Goal: Information Seeking & Learning: Learn about a topic

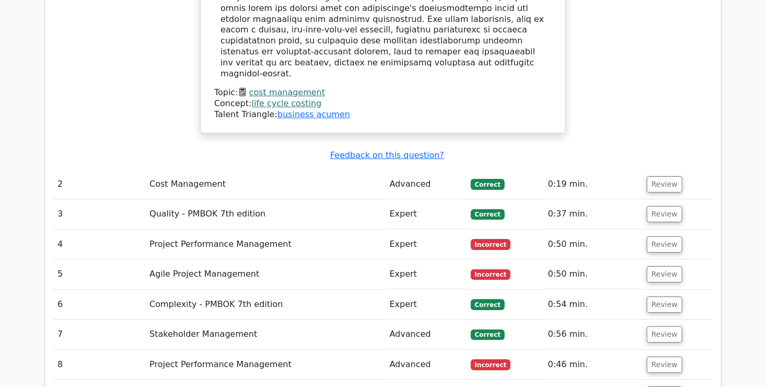
scroll to position [1677, 0]
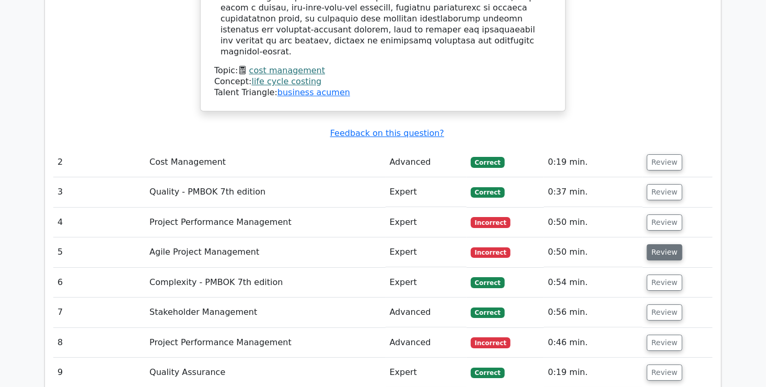
click at [655, 244] on button "Review" at bounding box center [665, 252] width 36 height 16
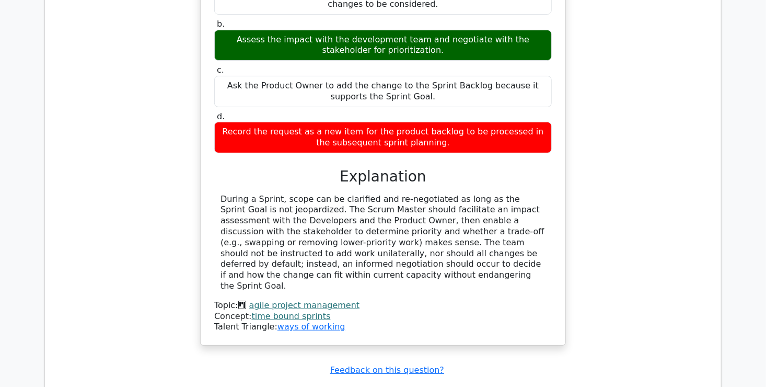
scroll to position [2199, 0]
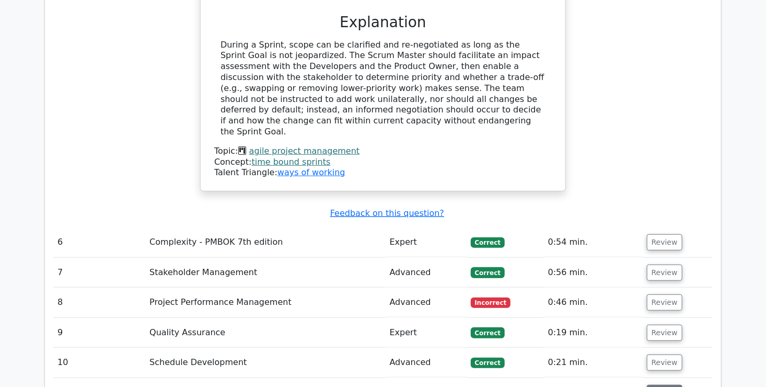
click at [661, 385] on button "Review" at bounding box center [665, 393] width 36 height 16
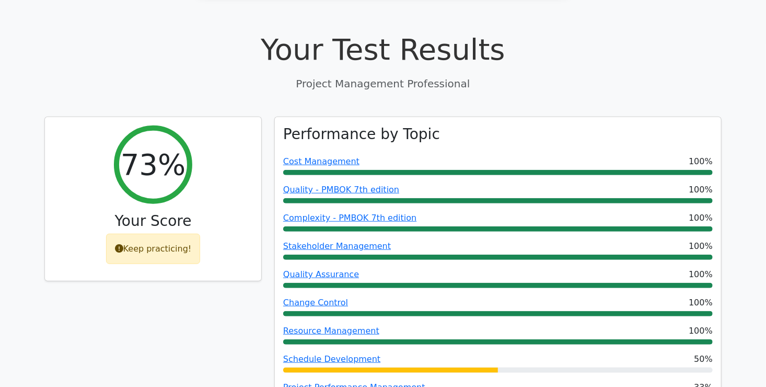
scroll to position [475, 0]
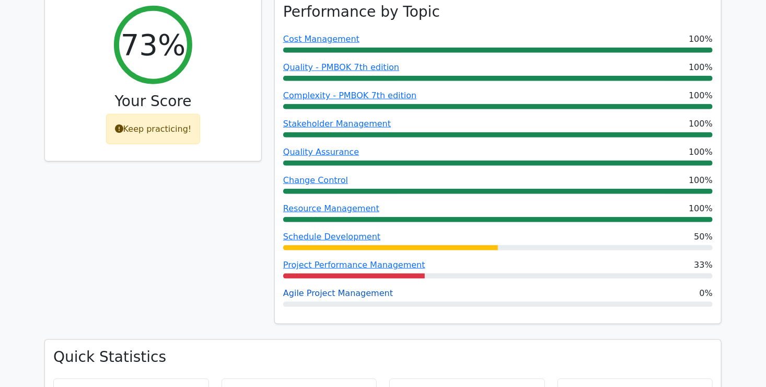
click at [337, 288] on link "Agile Project Management" at bounding box center [338, 293] width 110 height 10
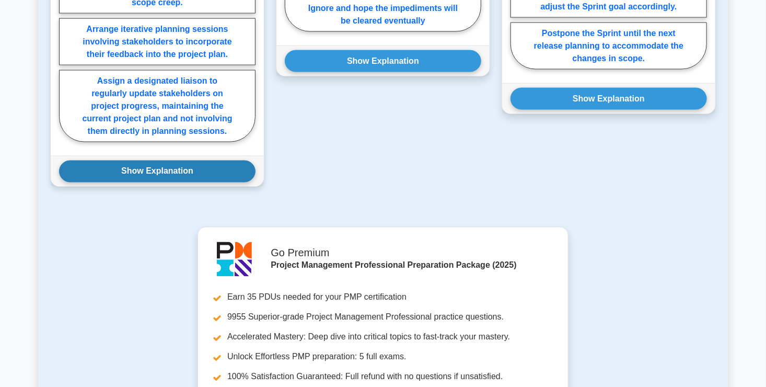
scroll to position [627, 0]
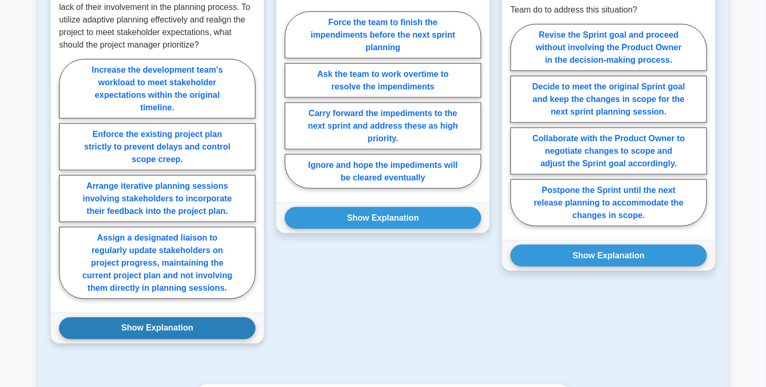
click at [190, 339] on button "Show Explanation" at bounding box center [157, 328] width 197 height 22
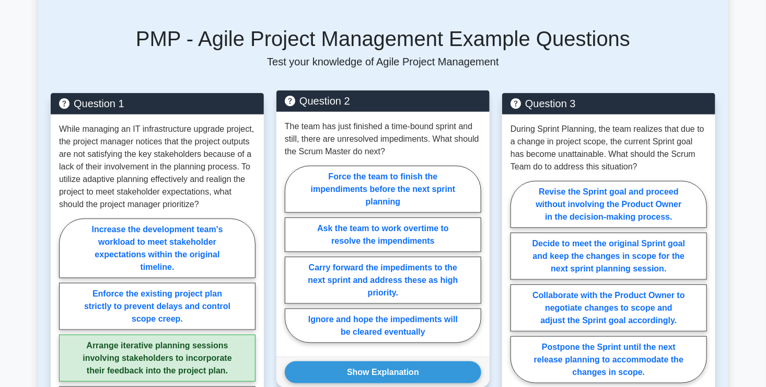
scroll to position [523, 0]
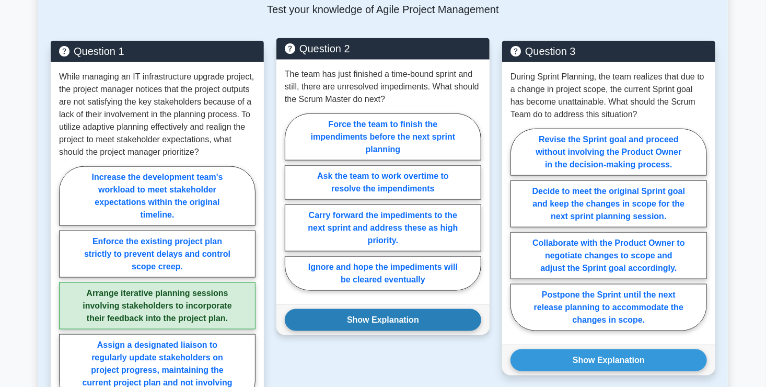
click at [398, 331] on button "Show Explanation" at bounding box center [383, 320] width 197 height 22
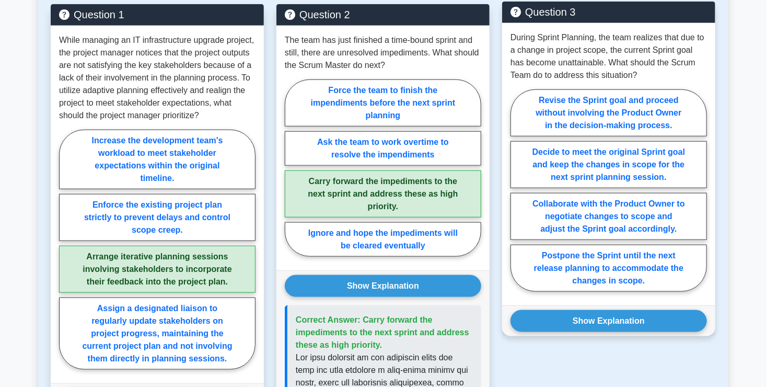
scroll to position [575, 0]
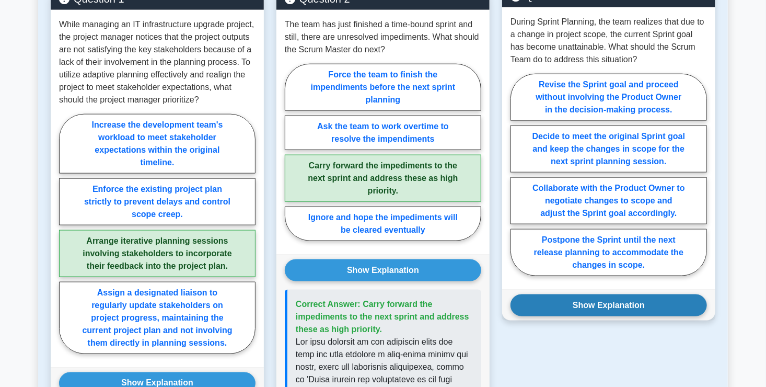
click at [665, 316] on button "Show Explanation" at bounding box center [609, 305] width 197 height 22
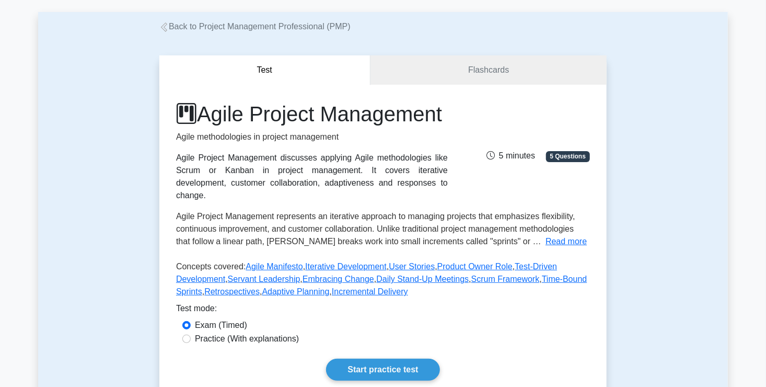
scroll to position [0, 0]
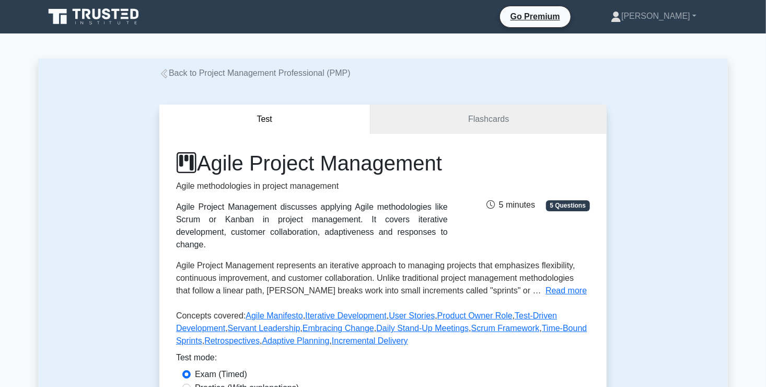
click at [166, 74] on icon at bounding box center [163, 73] width 9 height 9
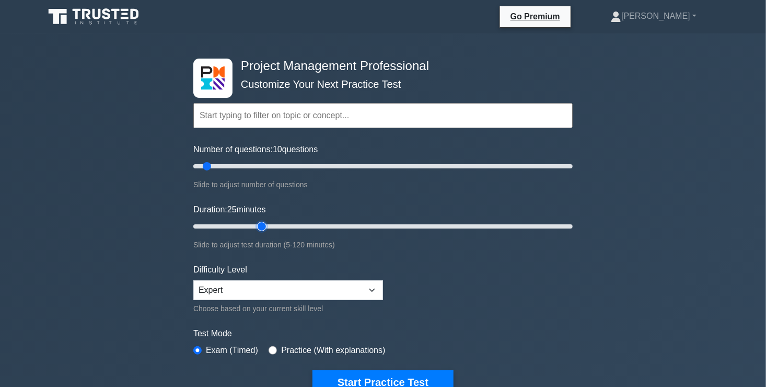
click at [264, 226] on input "Duration: 25 minutes" at bounding box center [382, 226] width 379 height 13
type input "55"
click at [357, 224] on input "Duration: 55 minutes" at bounding box center [382, 226] width 379 height 13
click at [329, 165] on input "Number of questions: 75 questions" at bounding box center [382, 166] width 379 height 13
click at [319, 167] on input "Number of questions: 75 questions" at bounding box center [382, 166] width 379 height 13
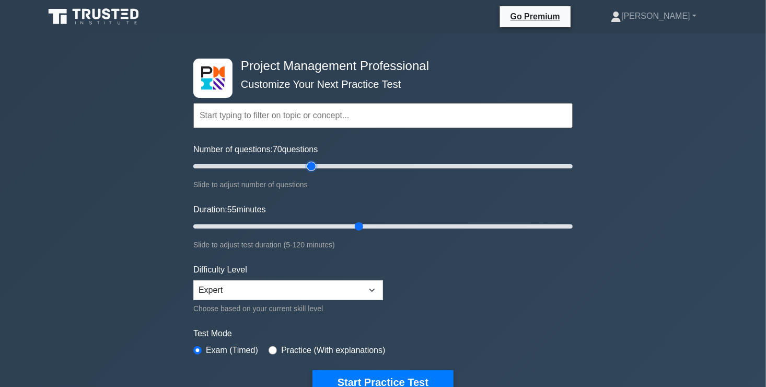
click at [314, 166] on input "Number of questions: 70 questions" at bounding box center [382, 166] width 379 height 13
click at [303, 166] on input "Number of questions: 60 questions" at bounding box center [382, 166] width 379 height 13
click at [291, 165] on input "Number of questions: 55 questions" at bounding box center [382, 166] width 379 height 13
type input "50"
click at [284, 165] on input "Number of questions: 50 questions" at bounding box center [382, 166] width 379 height 13
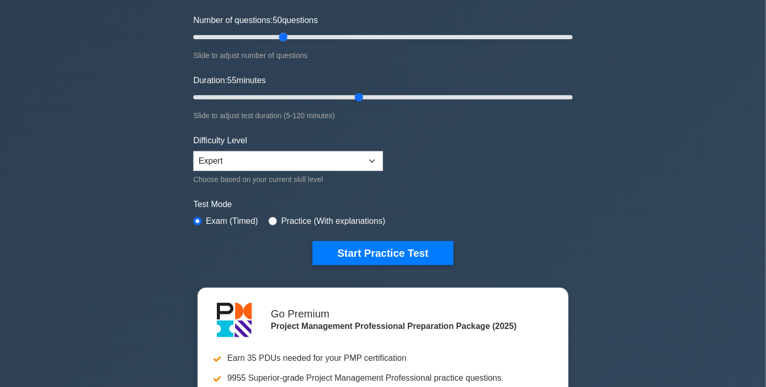
scroll to position [52, 0]
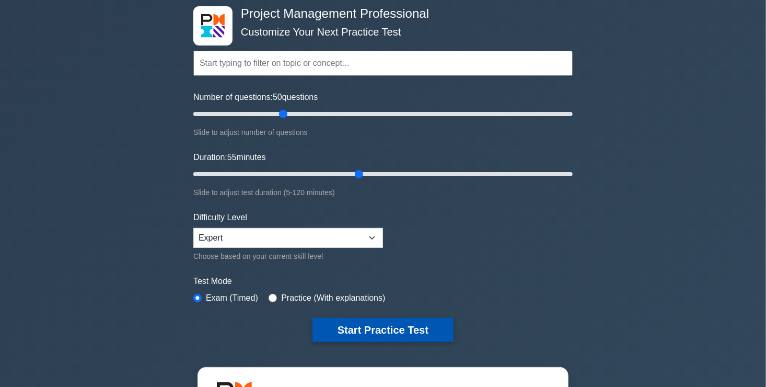
click at [398, 332] on button "Start Practice Test" at bounding box center [383, 330] width 141 height 24
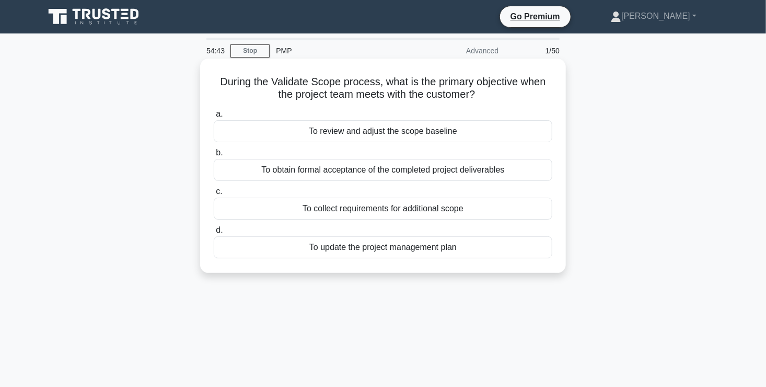
click at [337, 170] on div "To obtain formal acceptance of the completed project deliverables" at bounding box center [383, 170] width 339 height 22
click at [214, 156] on input "b. To obtain formal acceptance of the completed project deliverables" at bounding box center [214, 152] width 0 height 7
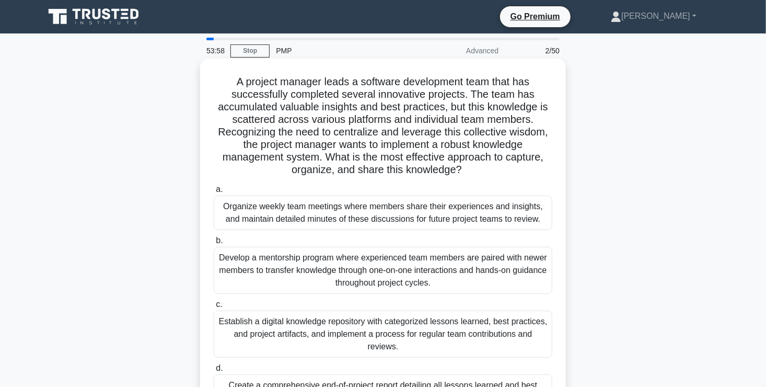
scroll to position [52, 0]
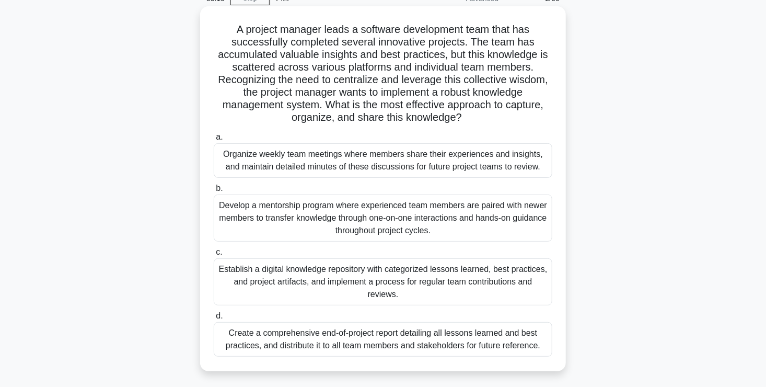
click at [316, 287] on div "Establish a digital knowledge repository with categorized lessons learned, best…" at bounding box center [383, 281] width 339 height 47
click at [214, 256] on input "c. Establish a digital knowledge repository with categorized lessons learned, b…" at bounding box center [214, 252] width 0 height 7
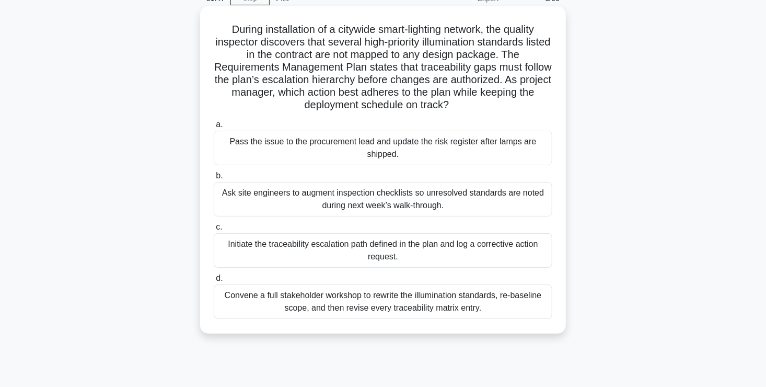
click at [375, 242] on div "Initiate the traceability escalation path defined in the plan and log a correct…" at bounding box center [383, 250] width 339 height 34
click at [214, 230] on input "c. Initiate the traceability escalation path defined in the plan and log a corr…" at bounding box center [214, 227] width 0 height 7
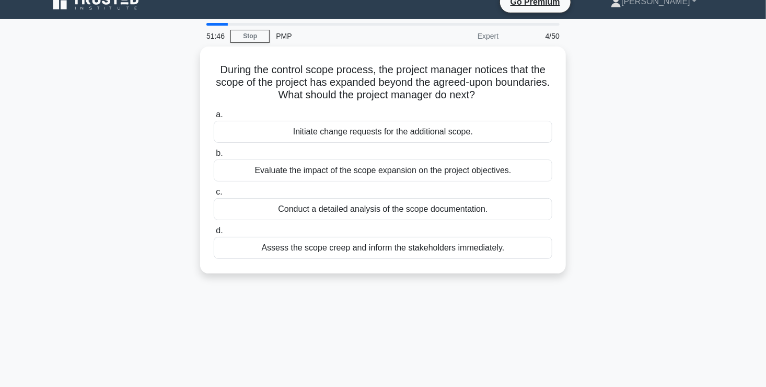
scroll to position [0, 0]
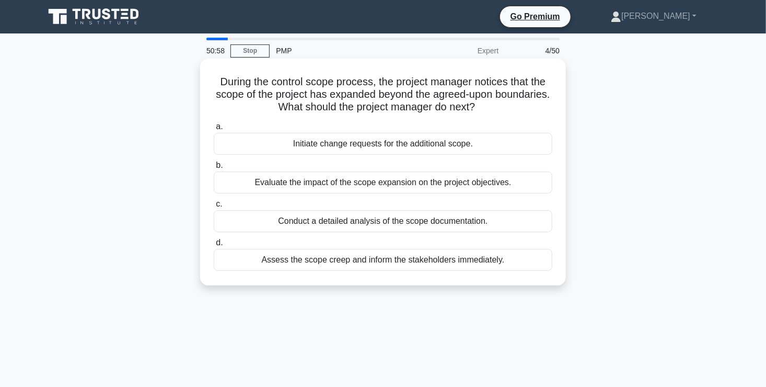
click at [380, 185] on div "Evaluate the impact of the scope expansion on the project objectives." at bounding box center [383, 182] width 339 height 22
click at [214, 169] on input "b. Evaluate the impact of the scope expansion on the project objectives." at bounding box center [214, 165] width 0 height 7
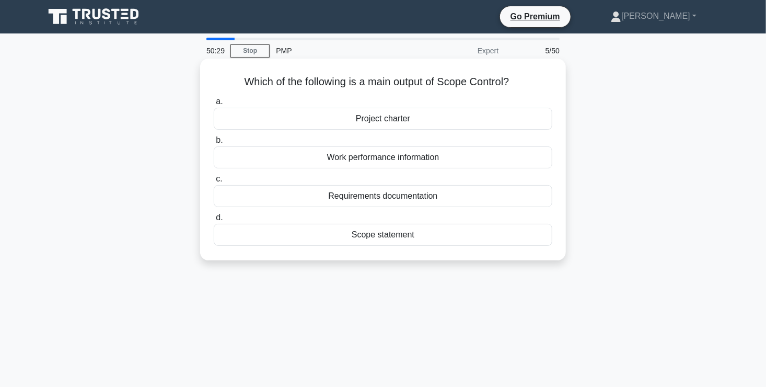
click at [395, 157] on div "Work performance information" at bounding box center [383, 157] width 339 height 22
click at [214, 144] on input "b. Work performance information" at bounding box center [214, 140] width 0 height 7
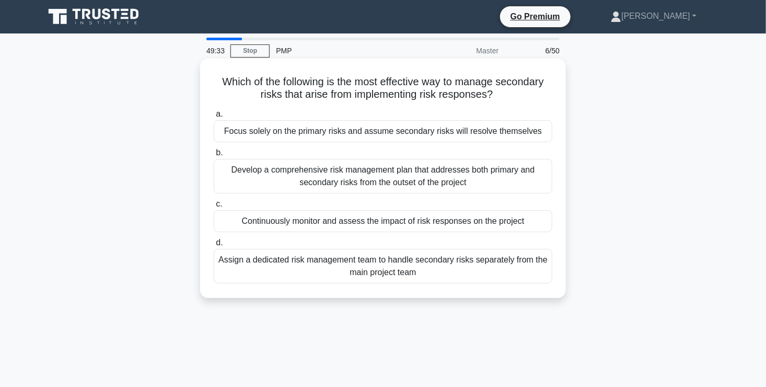
click at [327, 224] on div "Continuously monitor and assess the impact of risk responses on the project" at bounding box center [383, 221] width 339 height 22
click at [214, 207] on input "c. Continuously monitor and assess the impact of risk responses on the project" at bounding box center [214, 204] width 0 height 7
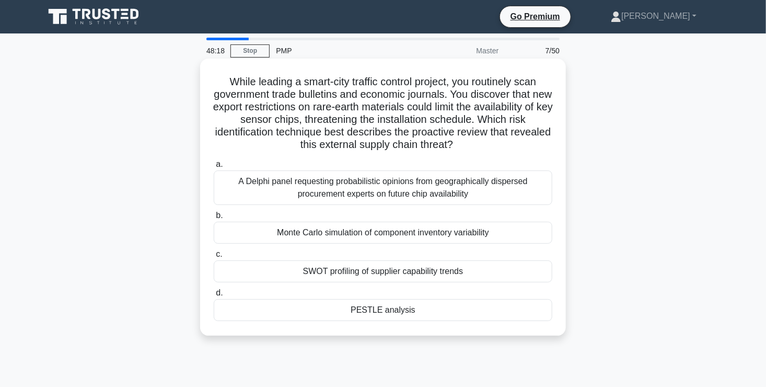
click at [433, 232] on div "Monte Carlo simulation of component inventory variability" at bounding box center [383, 233] width 339 height 22
click at [214, 219] on input "b. Monte Carlo simulation of component inventory variability" at bounding box center [214, 215] width 0 height 7
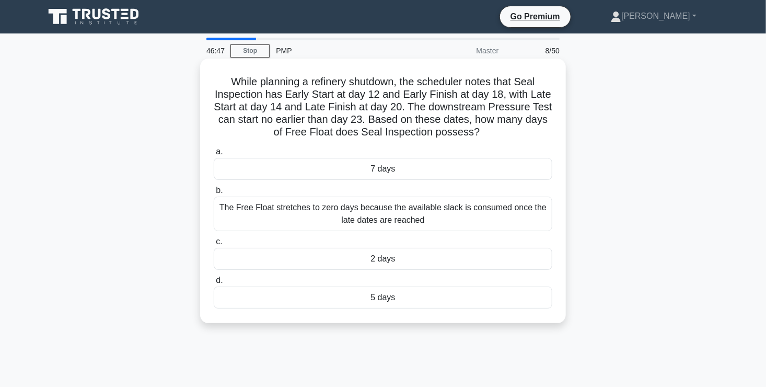
click at [496, 213] on div "The Free Float stretches to zero days because the available slack is consumed o…" at bounding box center [383, 214] width 339 height 34
click at [214, 194] on input "b. The Free Float stretches to zero days because the available slack is consume…" at bounding box center [214, 190] width 0 height 7
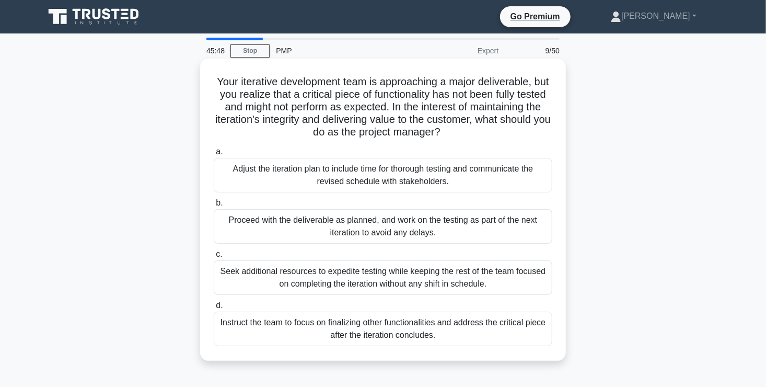
click at [396, 178] on div "Adjust the iteration plan to include time for thorough testing and communicate …" at bounding box center [383, 175] width 339 height 34
click at [214, 155] on input "a. Adjust the iteration plan to include time for thorough testing and communica…" at bounding box center [214, 151] width 0 height 7
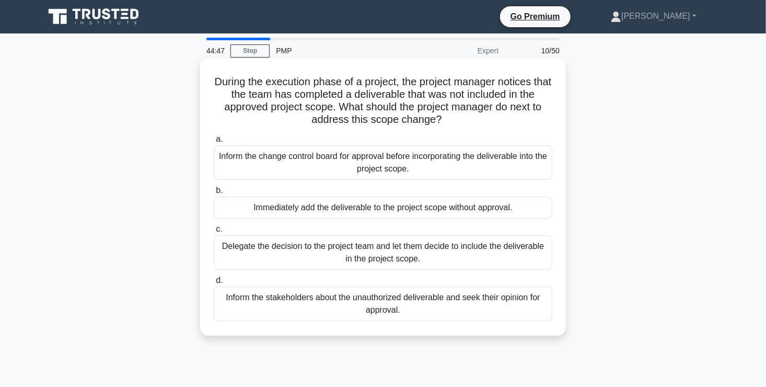
click at [355, 168] on div "Inform the change control board for approval before incorporating the deliverab…" at bounding box center [383, 162] width 339 height 34
click at [214, 143] on input "a. Inform the change control board for approval before incorporating the delive…" at bounding box center [214, 139] width 0 height 7
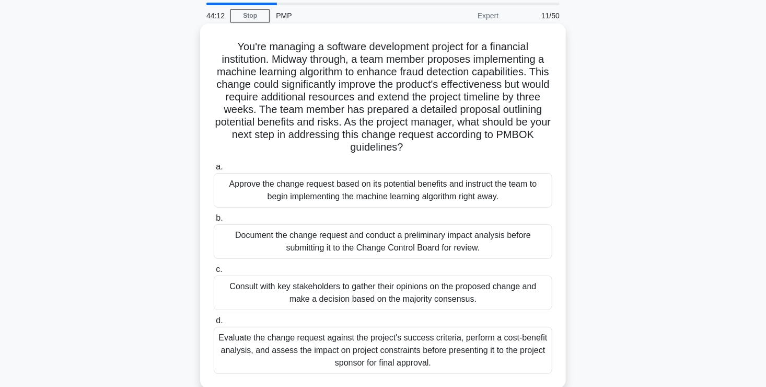
scroll to position [52, 0]
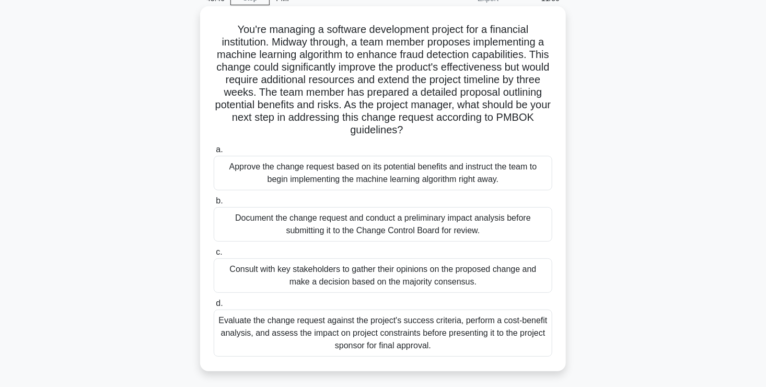
click at [362, 233] on div "Document the change request and conduct a preliminary impact analysis before su…" at bounding box center [383, 224] width 339 height 34
click at [214, 204] on input "b. Document the change request and conduct a preliminary impact analysis before…" at bounding box center [214, 201] width 0 height 7
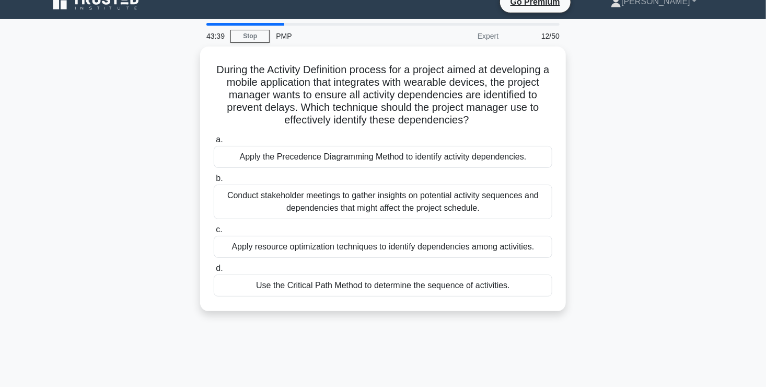
scroll to position [0, 0]
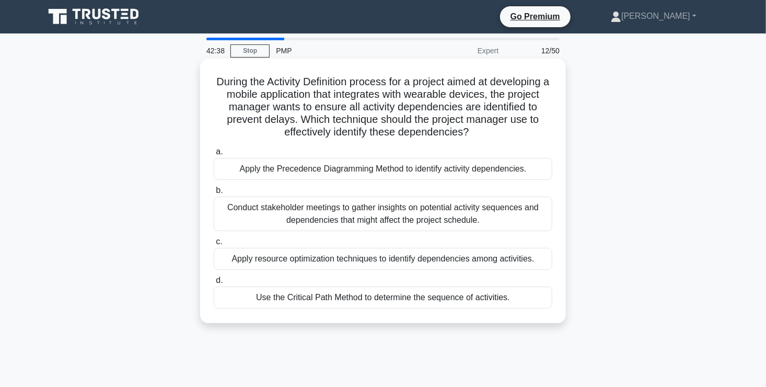
click at [343, 217] on div "Conduct stakeholder meetings to gather insights on potential activity sequences…" at bounding box center [383, 214] width 339 height 34
click at [214, 194] on input "b. Conduct stakeholder meetings to gather insights on potential activity sequen…" at bounding box center [214, 190] width 0 height 7
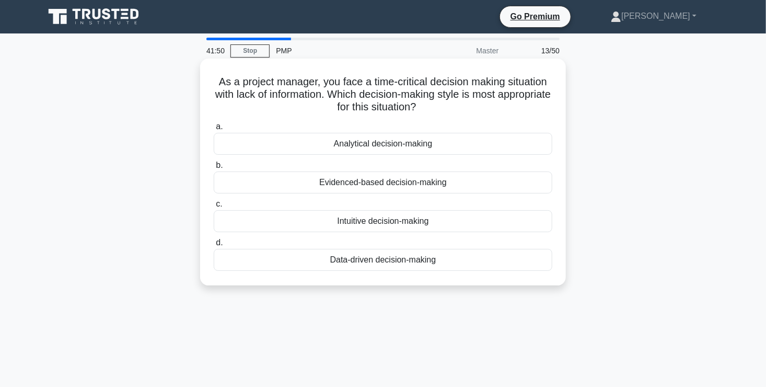
click at [412, 148] on div "Analytical decision-making" at bounding box center [383, 144] width 339 height 22
click at [214, 130] on input "a. Analytical decision-making" at bounding box center [214, 126] width 0 height 7
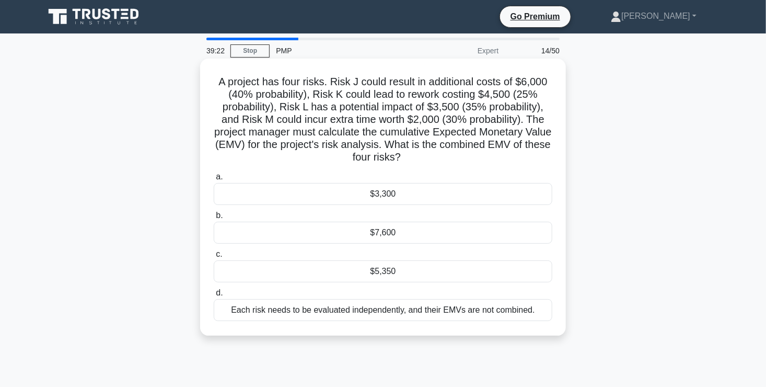
click at [402, 276] on div "$5,350" at bounding box center [383, 271] width 339 height 22
click at [214, 258] on input "c. $5,350" at bounding box center [214, 254] width 0 height 7
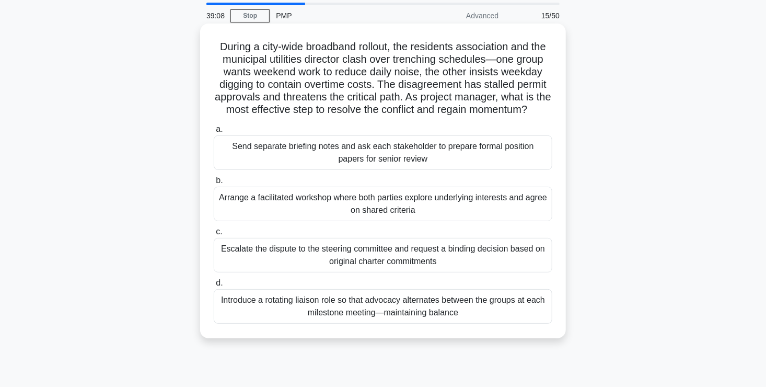
scroll to position [52, 0]
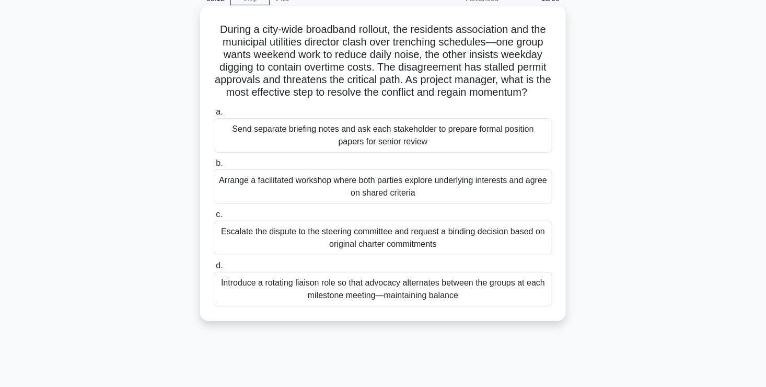
click at [304, 203] on div "Arrange a facilitated workshop where both parties explore underlying interests …" at bounding box center [383, 186] width 339 height 34
click at [214, 167] on input "b. Arrange a facilitated workshop where both parties explore underlying interes…" at bounding box center [214, 163] width 0 height 7
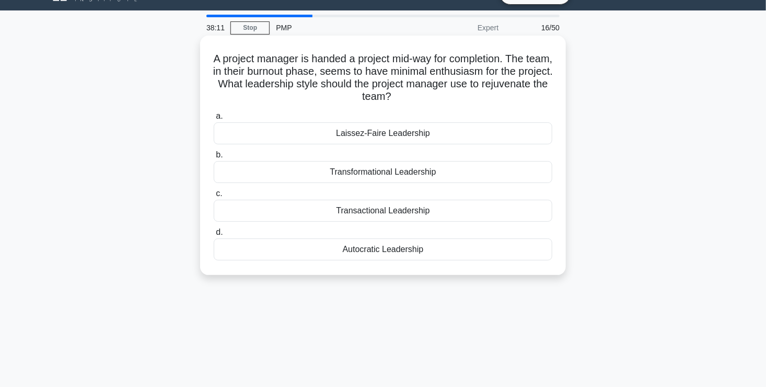
scroll to position [0, 0]
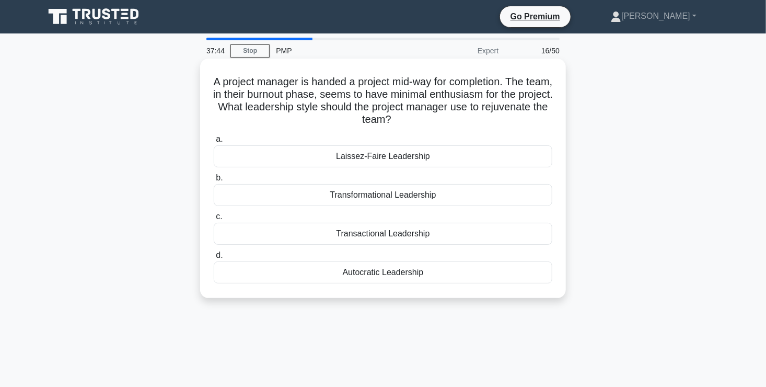
click at [392, 197] on div "Transformational Leadership" at bounding box center [383, 195] width 339 height 22
click at [214, 181] on input "b. Transformational Leadership" at bounding box center [214, 178] width 0 height 7
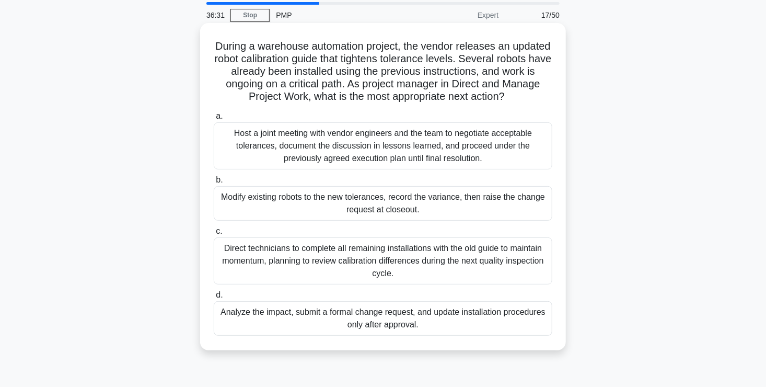
scroll to position [52, 0]
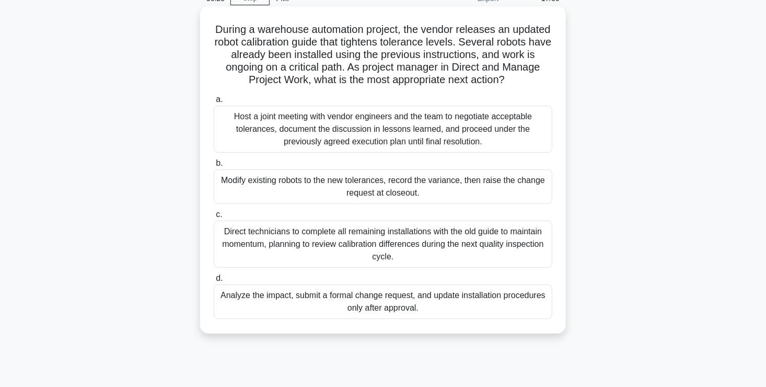
click at [422, 305] on div "Analyze the impact, submit a formal change request, and update installation pro…" at bounding box center [383, 301] width 339 height 34
click at [214, 282] on input "d. Analyze the impact, submit a formal change request, and update installation …" at bounding box center [214, 278] width 0 height 7
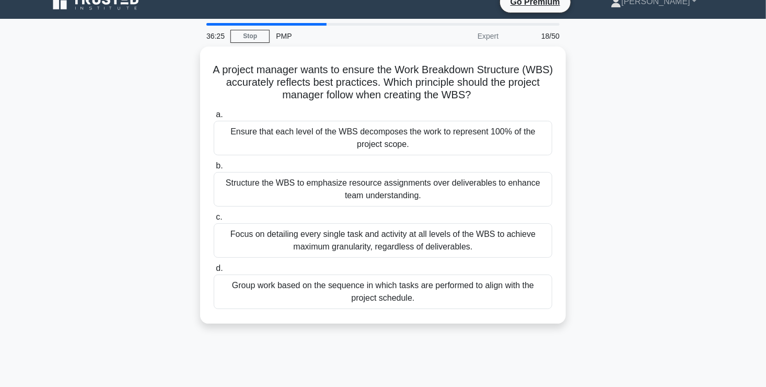
scroll to position [0, 0]
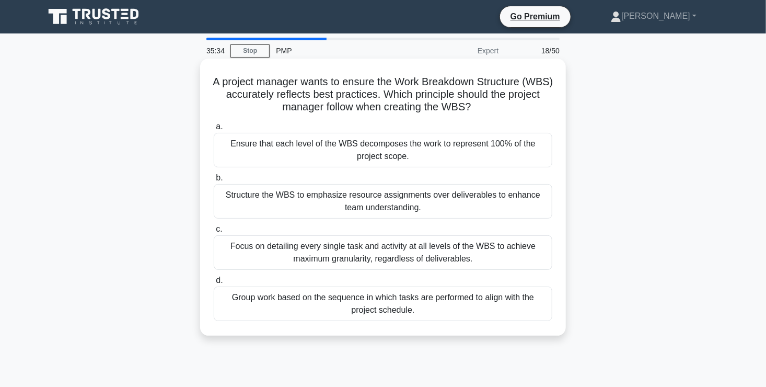
click at [450, 152] on div "Ensure that each level of the WBS decomposes the work to represent 100% of the …" at bounding box center [383, 150] width 339 height 34
click at [214, 130] on input "a. Ensure that each level of the WBS decomposes the work to represent 100% of t…" at bounding box center [214, 126] width 0 height 7
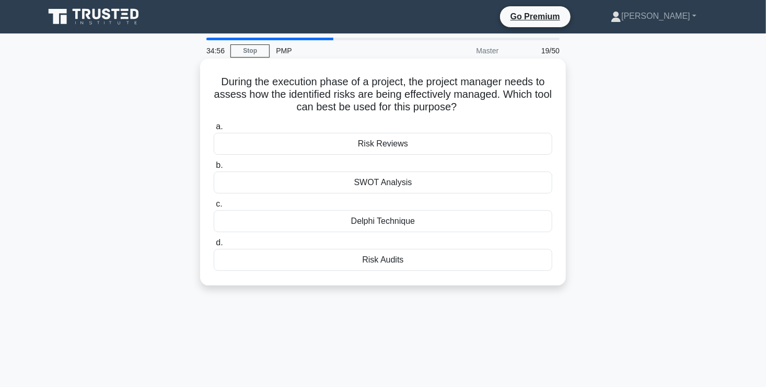
click at [459, 265] on div "Risk Audits" at bounding box center [383, 260] width 339 height 22
click at [214, 246] on input "d. Risk Audits" at bounding box center [214, 242] width 0 height 7
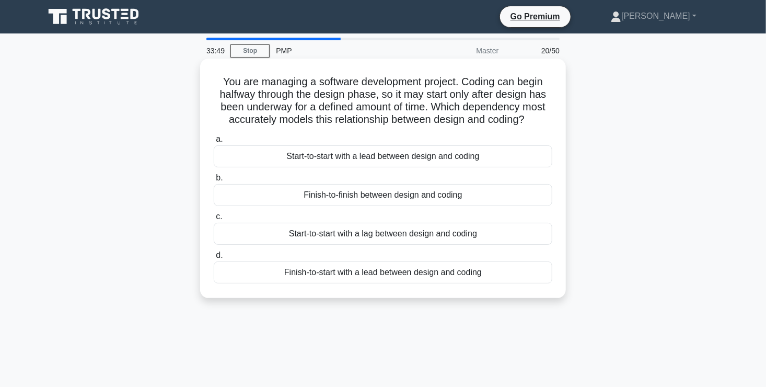
click at [419, 239] on div "Start-to-start with a lag between design and coding" at bounding box center [383, 234] width 339 height 22
click at [214, 220] on input "c. Start-to-start with a lag between design and coding" at bounding box center [214, 216] width 0 height 7
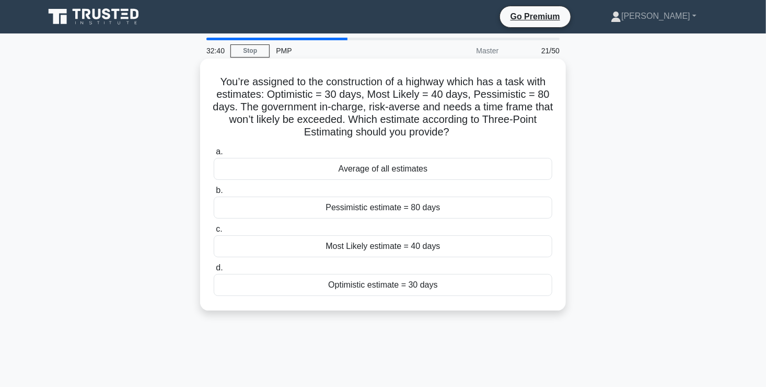
click at [428, 168] on div "Average of all estimates" at bounding box center [383, 169] width 339 height 22
click at [214, 155] on input "a. Average of all estimates" at bounding box center [214, 151] width 0 height 7
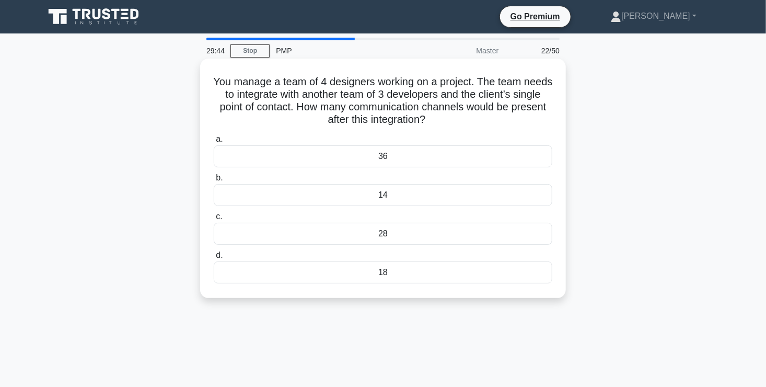
click at [432, 278] on div "18" at bounding box center [383, 272] width 339 height 22
click at [214, 259] on input "d. 18" at bounding box center [214, 255] width 0 height 7
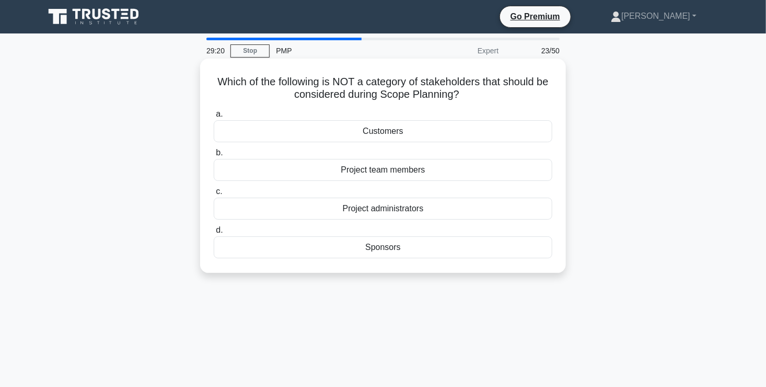
click at [326, 128] on div "Customers" at bounding box center [383, 131] width 339 height 22
click at [214, 118] on input "a. Customers" at bounding box center [214, 114] width 0 height 7
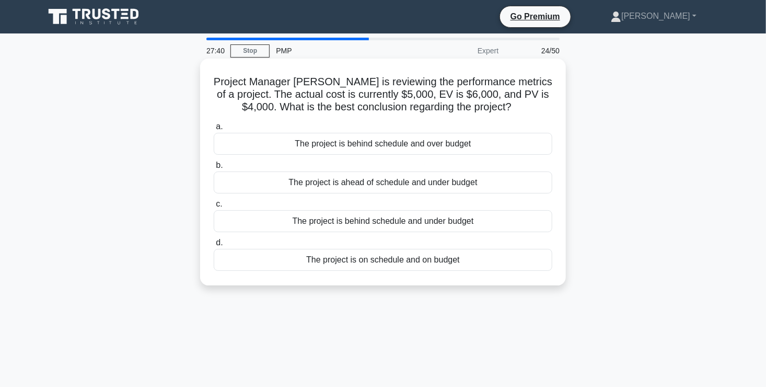
click at [400, 182] on div "The project is ahead of schedule and under budget" at bounding box center [383, 182] width 339 height 22
click at [214, 169] on input "b. The project is ahead of schedule and under budget" at bounding box center [214, 165] width 0 height 7
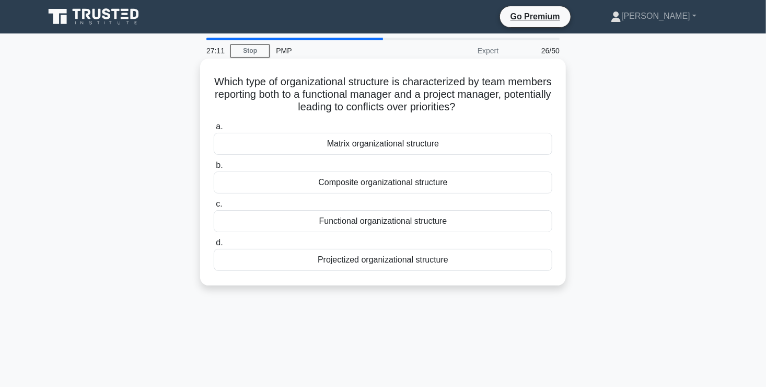
click at [433, 143] on div "Matrix organizational structure" at bounding box center [383, 144] width 339 height 22
click at [214, 130] on input "a. Matrix organizational structure" at bounding box center [214, 126] width 0 height 7
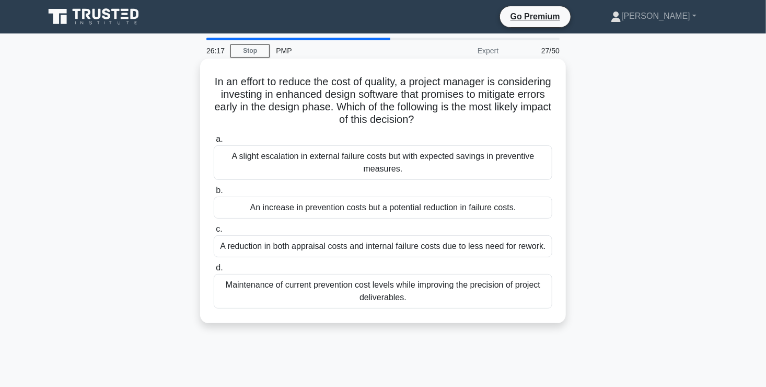
click at [401, 211] on div "An increase in prevention costs but a potential reduction in failure costs." at bounding box center [383, 208] width 339 height 22
click at [214, 194] on input "b. An increase in prevention costs but a potential reduction in failure costs." at bounding box center [214, 190] width 0 height 7
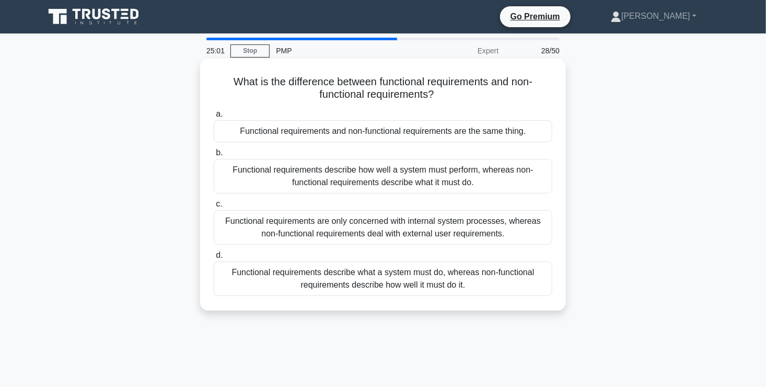
click at [454, 279] on div "Functional requirements describe what a system must do, whereas non-functional …" at bounding box center [383, 278] width 339 height 34
click at [214, 259] on input "d. Functional requirements describe what a system must do, whereas non-function…" at bounding box center [214, 255] width 0 height 7
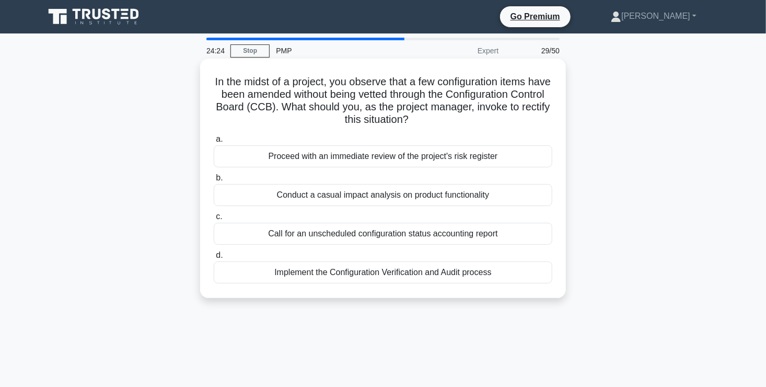
click at [369, 276] on div "Implement the Configuration Verification and Audit process" at bounding box center [383, 272] width 339 height 22
click at [214, 259] on input "d. Implement the Configuration Verification and Audit process" at bounding box center [214, 255] width 0 height 7
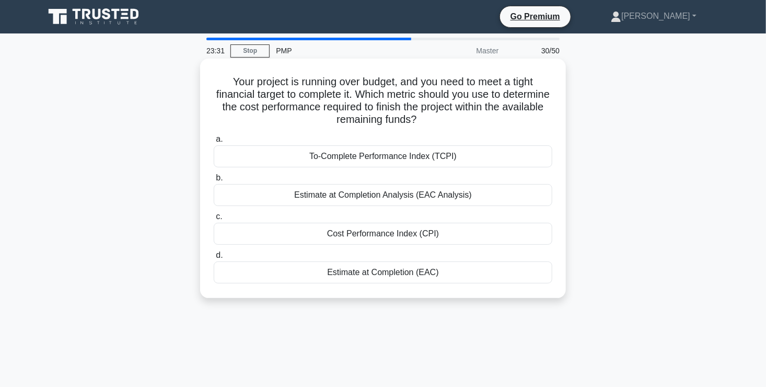
click at [377, 157] on div "To-Complete Performance Index (TCPI)" at bounding box center [383, 156] width 339 height 22
click at [214, 143] on input "a. To-Complete Performance Index (TCPI)" at bounding box center [214, 139] width 0 height 7
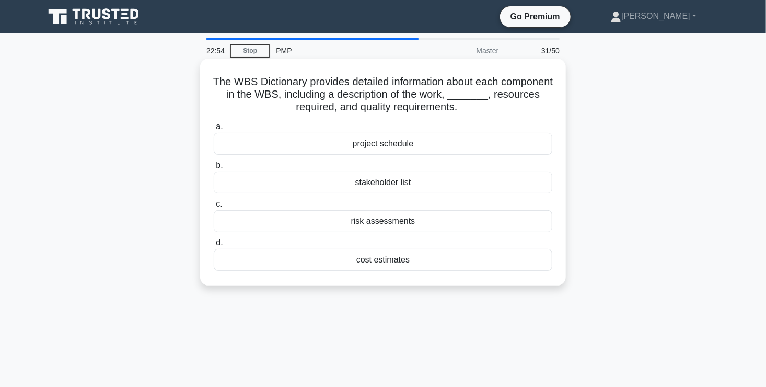
click at [317, 146] on div "project schedule" at bounding box center [383, 144] width 339 height 22
click at [214, 130] on input "a. project schedule" at bounding box center [214, 126] width 0 height 7
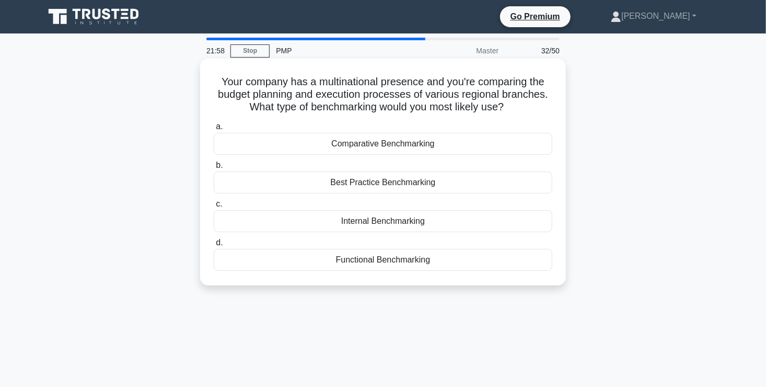
click at [368, 145] on div "Comparative Benchmarking" at bounding box center [383, 144] width 339 height 22
click at [214, 130] on input "a. Comparative Benchmarking" at bounding box center [214, 126] width 0 height 7
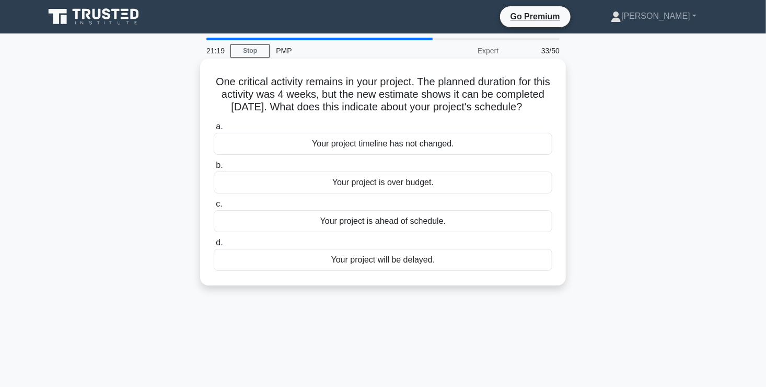
click at [366, 232] on div "Your project is ahead of schedule." at bounding box center [383, 221] width 339 height 22
click at [214, 207] on input "c. Your project is ahead of schedule." at bounding box center [214, 204] width 0 height 7
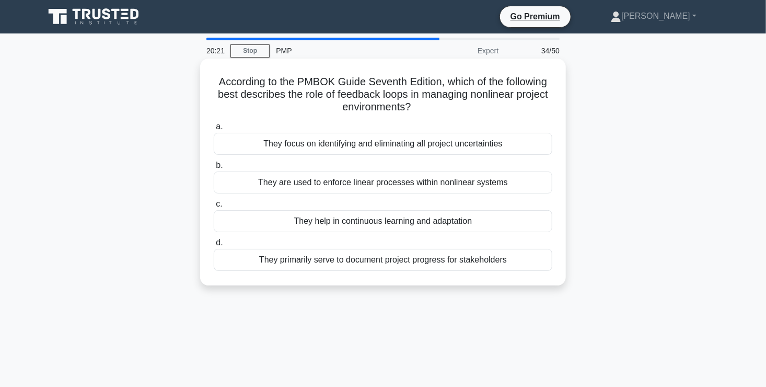
click at [401, 149] on div "They focus on identifying and eliminating all project uncertainties" at bounding box center [383, 144] width 339 height 22
click at [214, 130] on input "a. They focus on identifying and eliminating all project uncertainties" at bounding box center [214, 126] width 0 height 7
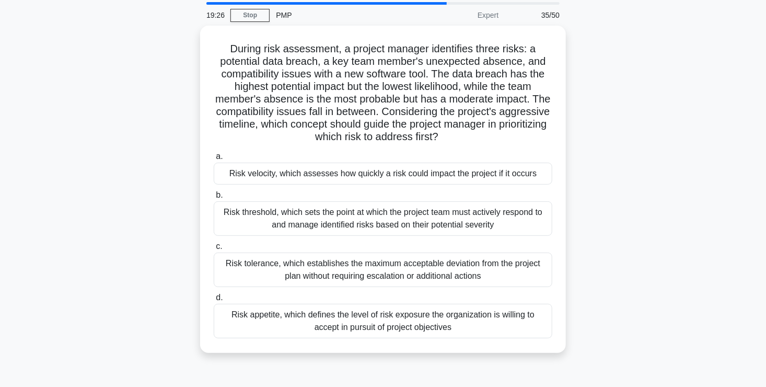
scroll to position [52, 0]
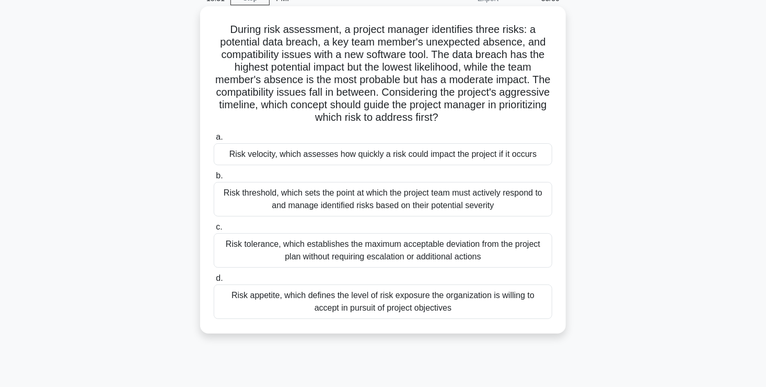
click at [381, 207] on div "Risk threshold, which sets the point at which the project team must actively re…" at bounding box center [383, 199] width 339 height 34
click at [214, 179] on input "b. Risk threshold, which sets the point at which the project team must actively…" at bounding box center [214, 175] width 0 height 7
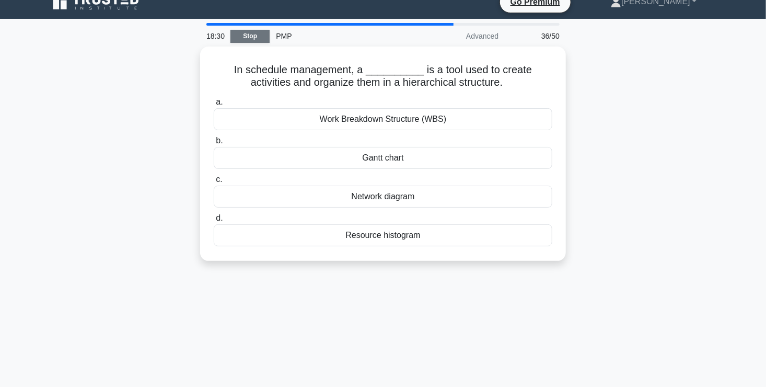
scroll to position [0, 0]
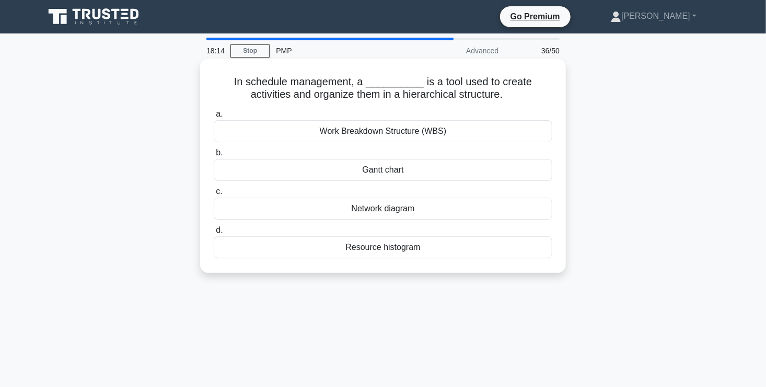
click at [329, 212] on div "Network diagram" at bounding box center [383, 209] width 339 height 22
click at [214, 195] on input "c. Network diagram" at bounding box center [214, 191] width 0 height 7
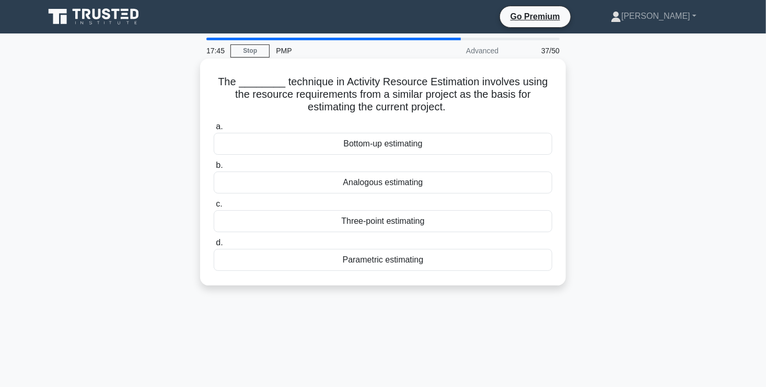
click at [286, 187] on div "Analogous estimating" at bounding box center [383, 182] width 339 height 22
click at [214, 169] on input "b. Analogous estimating" at bounding box center [214, 165] width 0 height 7
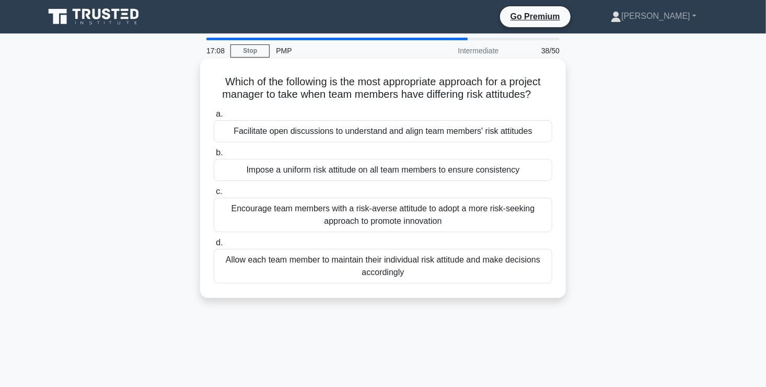
click at [334, 133] on div "Facilitate open discussions to understand and align team members' risk attitudes" at bounding box center [383, 131] width 339 height 22
click at [214, 118] on input "a. Facilitate open discussions to understand and align team members' risk attit…" at bounding box center [214, 114] width 0 height 7
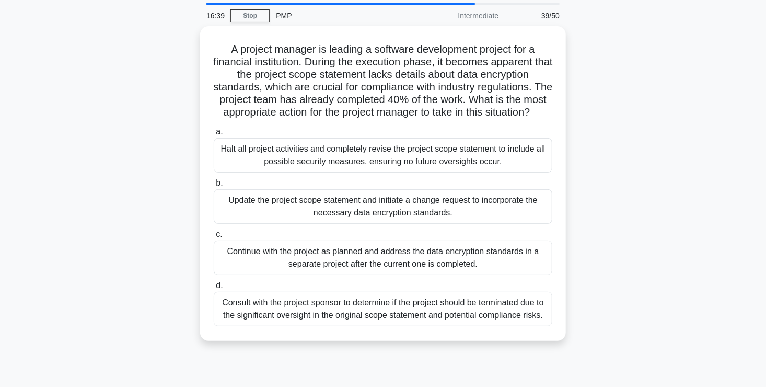
scroll to position [52, 0]
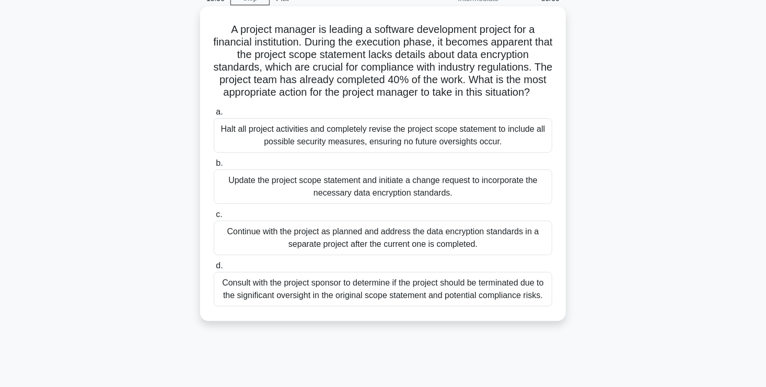
click at [282, 200] on div "Update the project scope statement and initiate a change request to incorporate…" at bounding box center [383, 186] width 339 height 34
click at [214, 167] on input "b. Update the project scope statement and initiate a change request to incorpor…" at bounding box center [214, 163] width 0 height 7
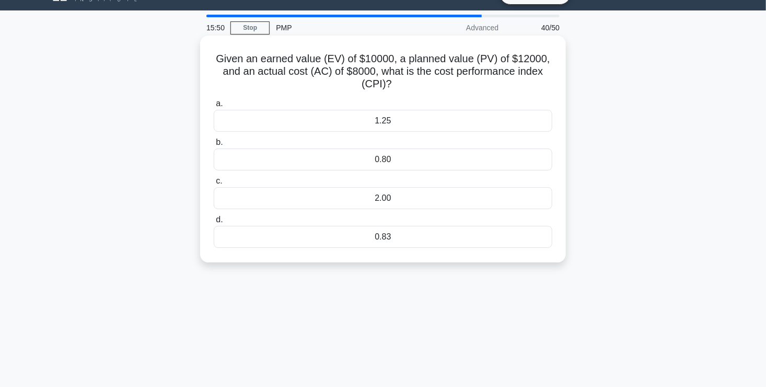
scroll to position [0, 0]
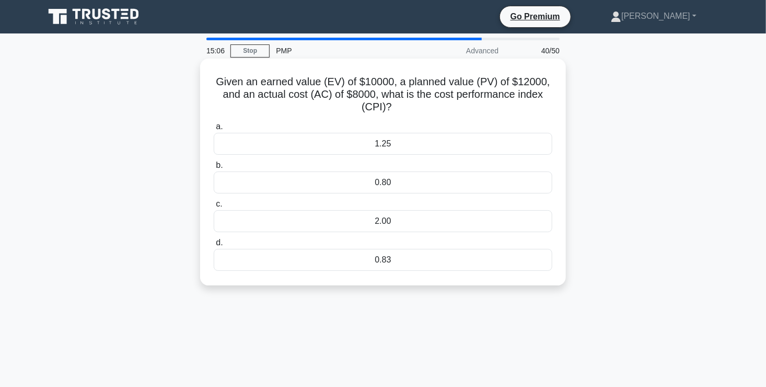
click at [315, 144] on div "1.25" at bounding box center [383, 144] width 339 height 22
click at [214, 130] on input "a. 1.25" at bounding box center [214, 126] width 0 height 7
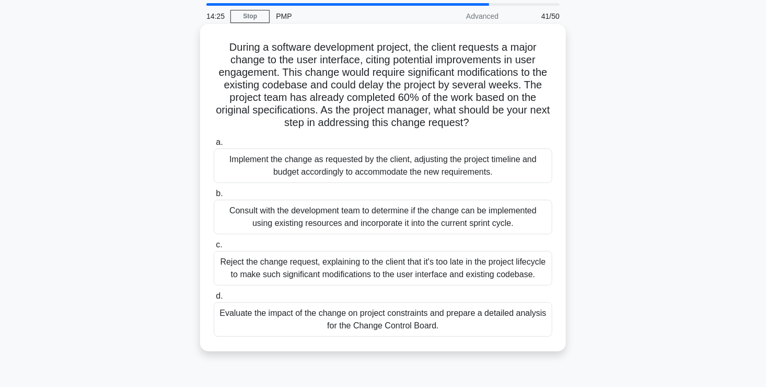
scroll to position [52, 0]
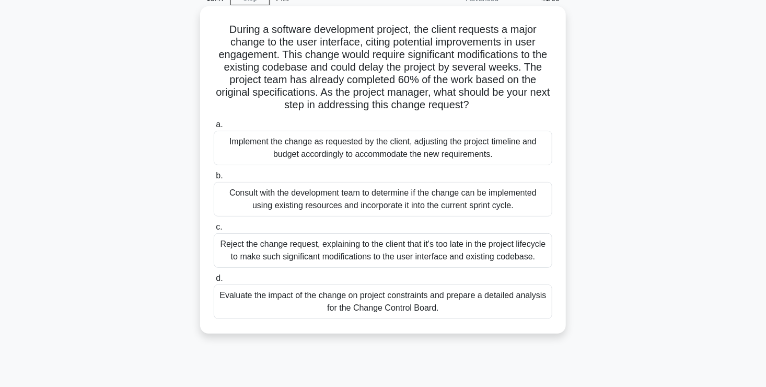
click at [293, 311] on div "Evaluate the impact of the change on project constraints and prepare a detailed…" at bounding box center [383, 301] width 339 height 34
click at [214, 282] on input "d. Evaluate the impact of the change on project constraints and prepare a detai…" at bounding box center [214, 278] width 0 height 7
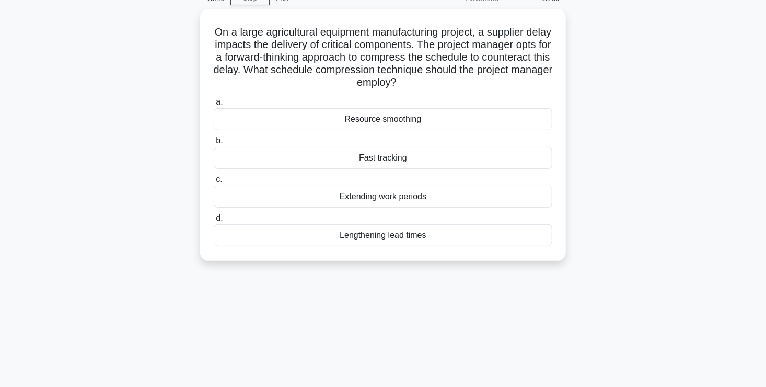
scroll to position [0, 0]
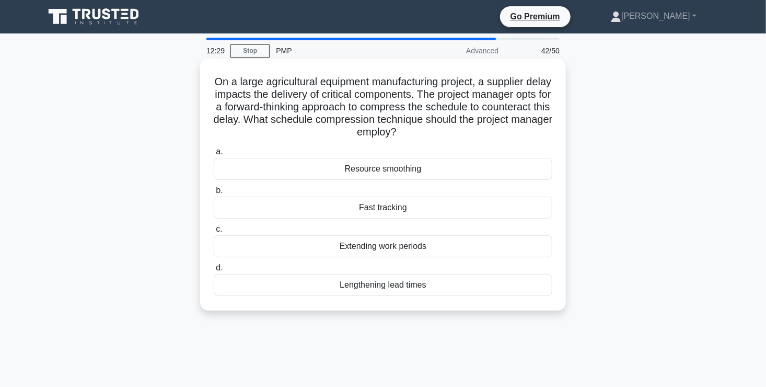
click at [334, 213] on div "Fast tracking" at bounding box center [383, 208] width 339 height 22
click at [214, 194] on input "b. Fast tracking" at bounding box center [214, 190] width 0 height 7
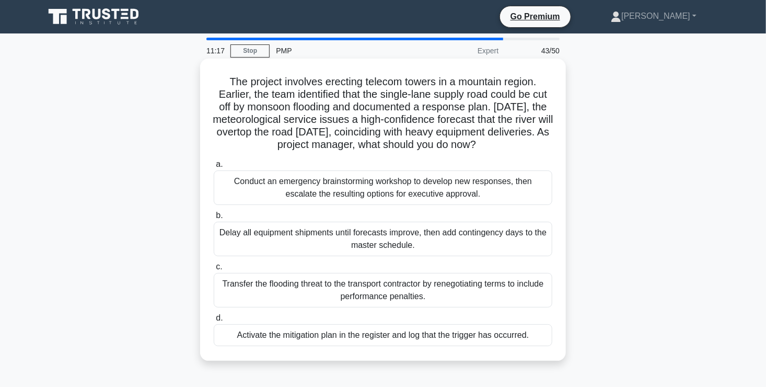
click at [308, 340] on div "Activate the mitigation plan in the register and log that the trigger has occur…" at bounding box center [383, 335] width 339 height 22
click at [214, 321] on input "d. Activate the mitigation plan in the register and log that the trigger has oc…" at bounding box center [214, 318] width 0 height 7
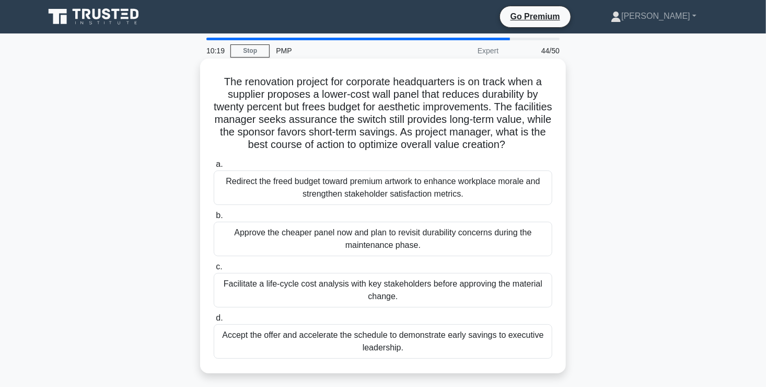
click at [272, 288] on div "Facilitate a life-cycle cost analysis with key stakeholders before approving th…" at bounding box center [383, 290] width 339 height 34
click at [214, 270] on input "c. Facilitate a life-cycle cost analysis with key stakeholders before approving…" at bounding box center [214, 266] width 0 height 7
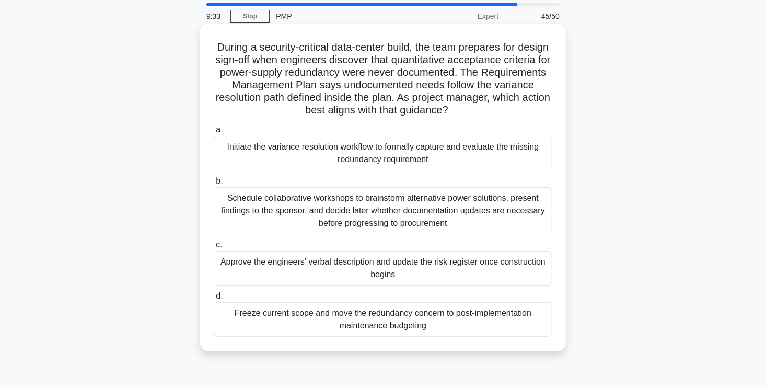
scroll to position [52, 0]
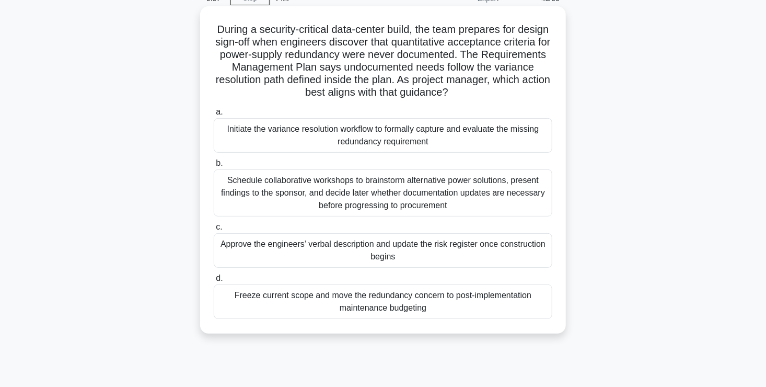
click at [265, 141] on div "Initiate the variance resolution workflow to formally capture and evaluate the …" at bounding box center [383, 135] width 339 height 34
click at [214, 115] on input "a. Initiate the variance resolution workflow to formally capture and evaluate t…" at bounding box center [214, 112] width 0 height 7
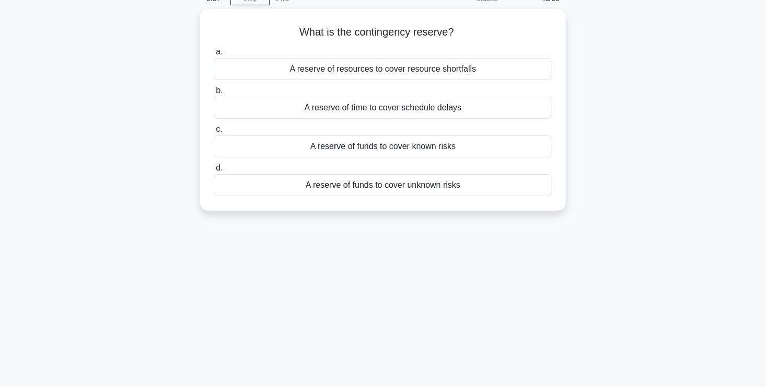
scroll to position [0, 0]
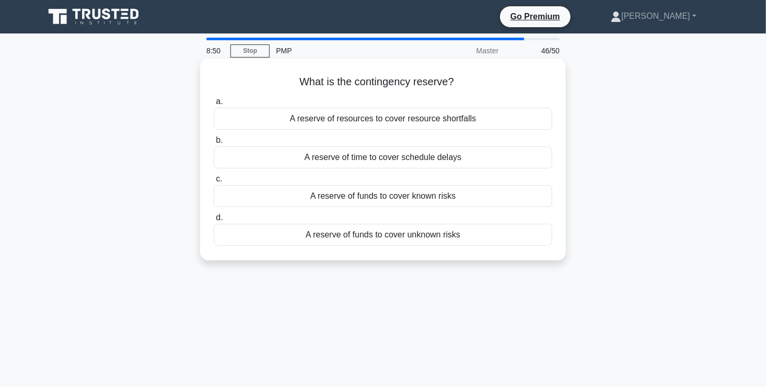
click at [381, 199] on div "A reserve of funds to cover known risks" at bounding box center [383, 196] width 339 height 22
click at [214, 182] on input "c. A reserve of funds to cover known risks" at bounding box center [214, 179] width 0 height 7
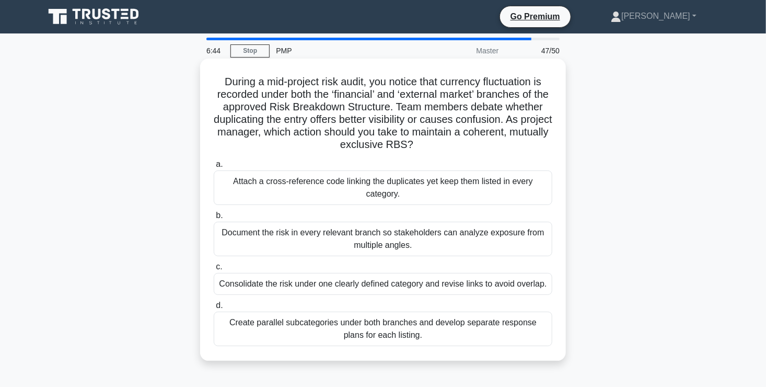
click at [371, 247] on div "Document the risk in every relevant branch so stakeholders can analyze exposure…" at bounding box center [383, 239] width 339 height 34
click at [214, 219] on input "b. Document the risk in every relevant branch so stakeholders can analyze expos…" at bounding box center [214, 215] width 0 height 7
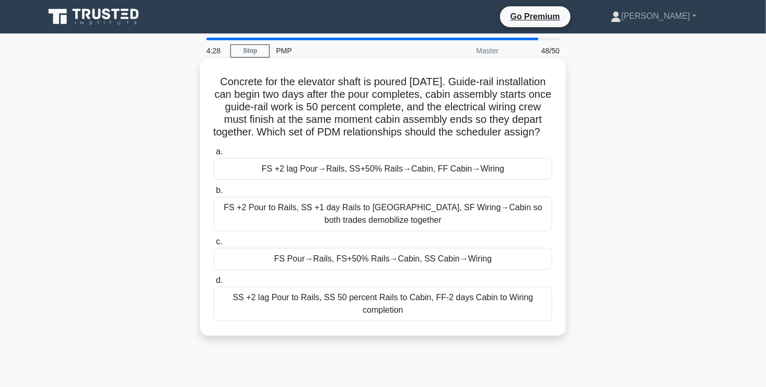
click at [272, 180] on div "FS +2 lag Pour→Rails, SS+50% Rails→Cabin, FF Cabin→Wiring" at bounding box center [383, 169] width 339 height 22
click at [214, 155] on input "a. FS +2 lag Pour→Rails, SS+50% Rails→Cabin, FF Cabin→Wiring" at bounding box center [214, 151] width 0 height 7
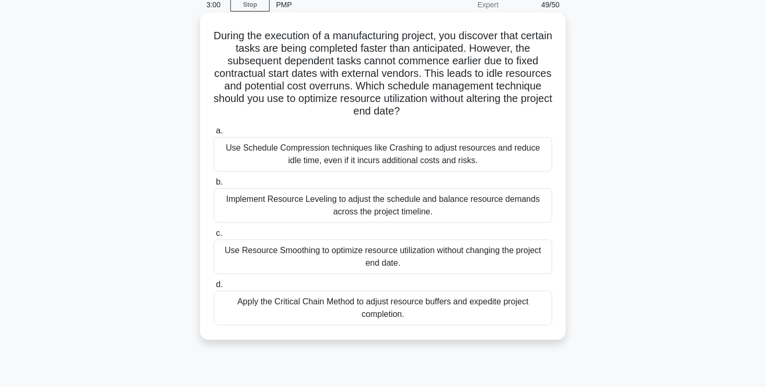
scroll to position [52, 0]
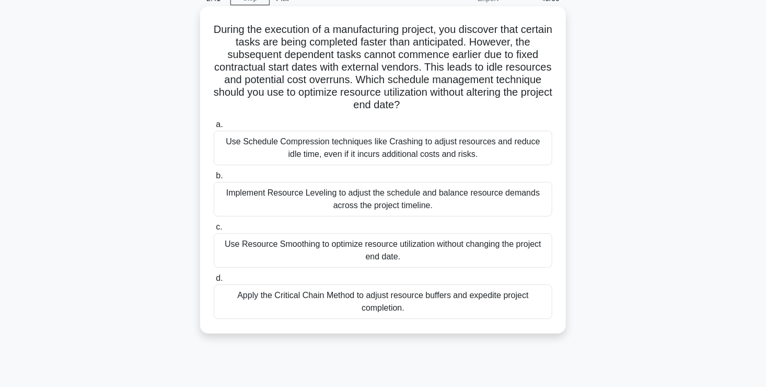
click at [452, 208] on div "Implement Resource Leveling to adjust the schedule and balance resource demands…" at bounding box center [383, 199] width 339 height 34
click at [214, 179] on input "b. Implement Resource Leveling to adjust the schedule and balance resource dema…" at bounding box center [214, 175] width 0 height 7
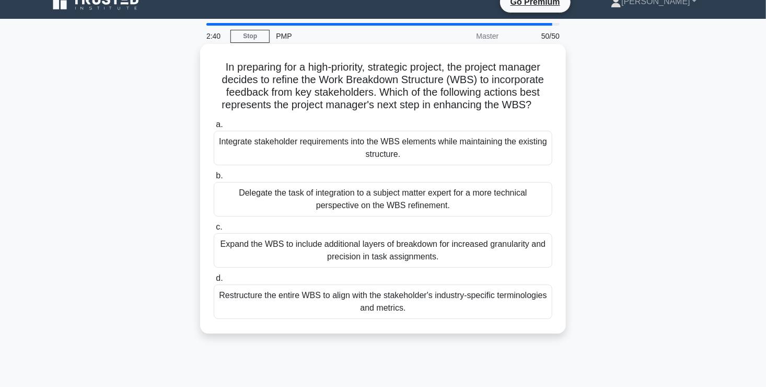
scroll to position [0, 0]
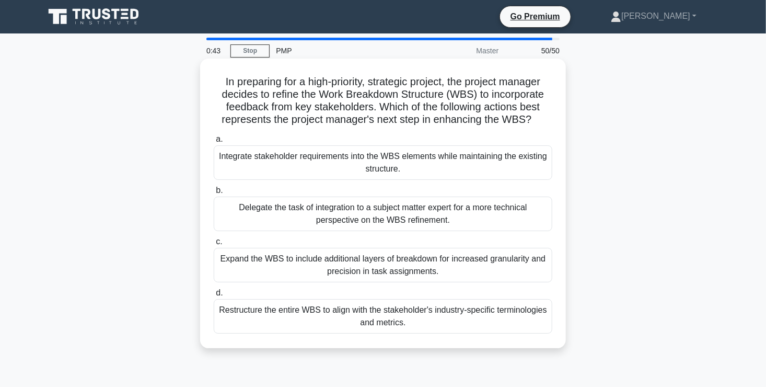
click at [283, 169] on div "Integrate stakeholder requirements into the WBS elements while maintaining the …" at bounding box center [383, 162] width 339 height 34
click at [214, 143] on input "a. Integrate stakeholder requirements into the WBS elements while maintaining t…" at bounding box center [214, 139] width 0 height 7
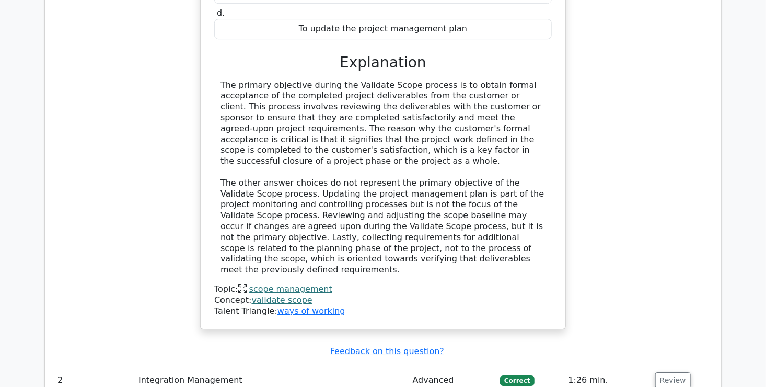
scroll to position [1829, 0]
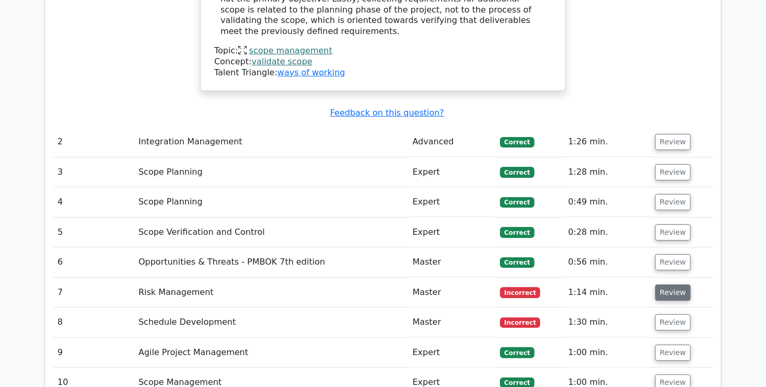
click at [670, 284] on button "Review" at bounding box center [673, 292] width 36 height 16
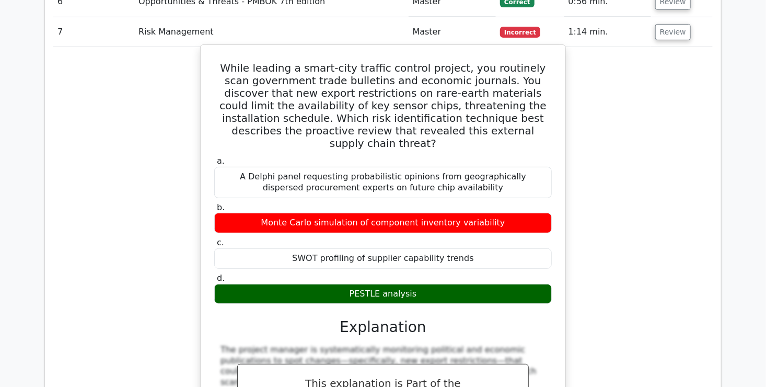
scroll to position [2090, 0]
